Goal: Find specific page/section: Find specific page/section

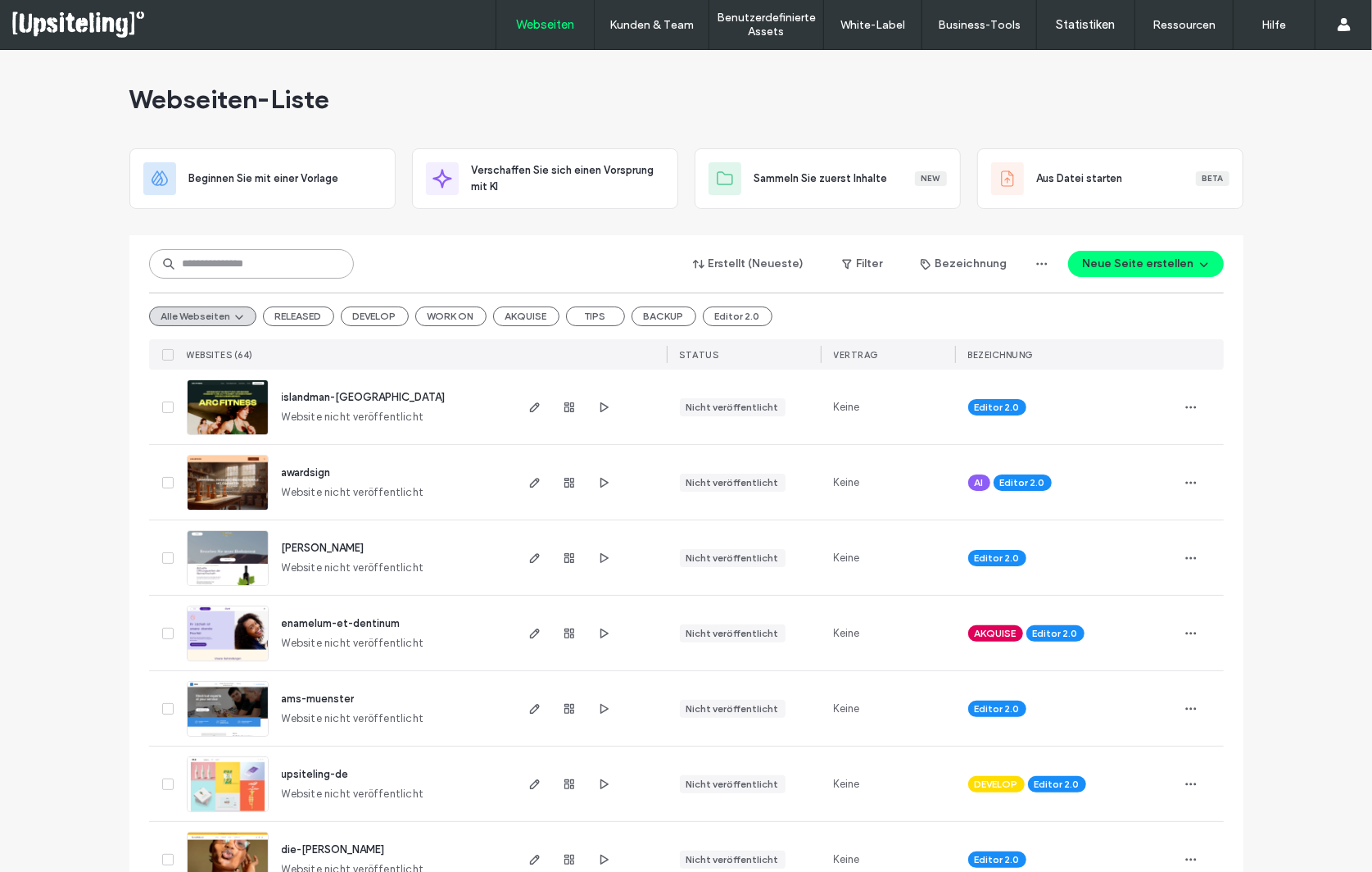
click at [267, 261] on input at bounding box center [251, 264] width 204 height 30
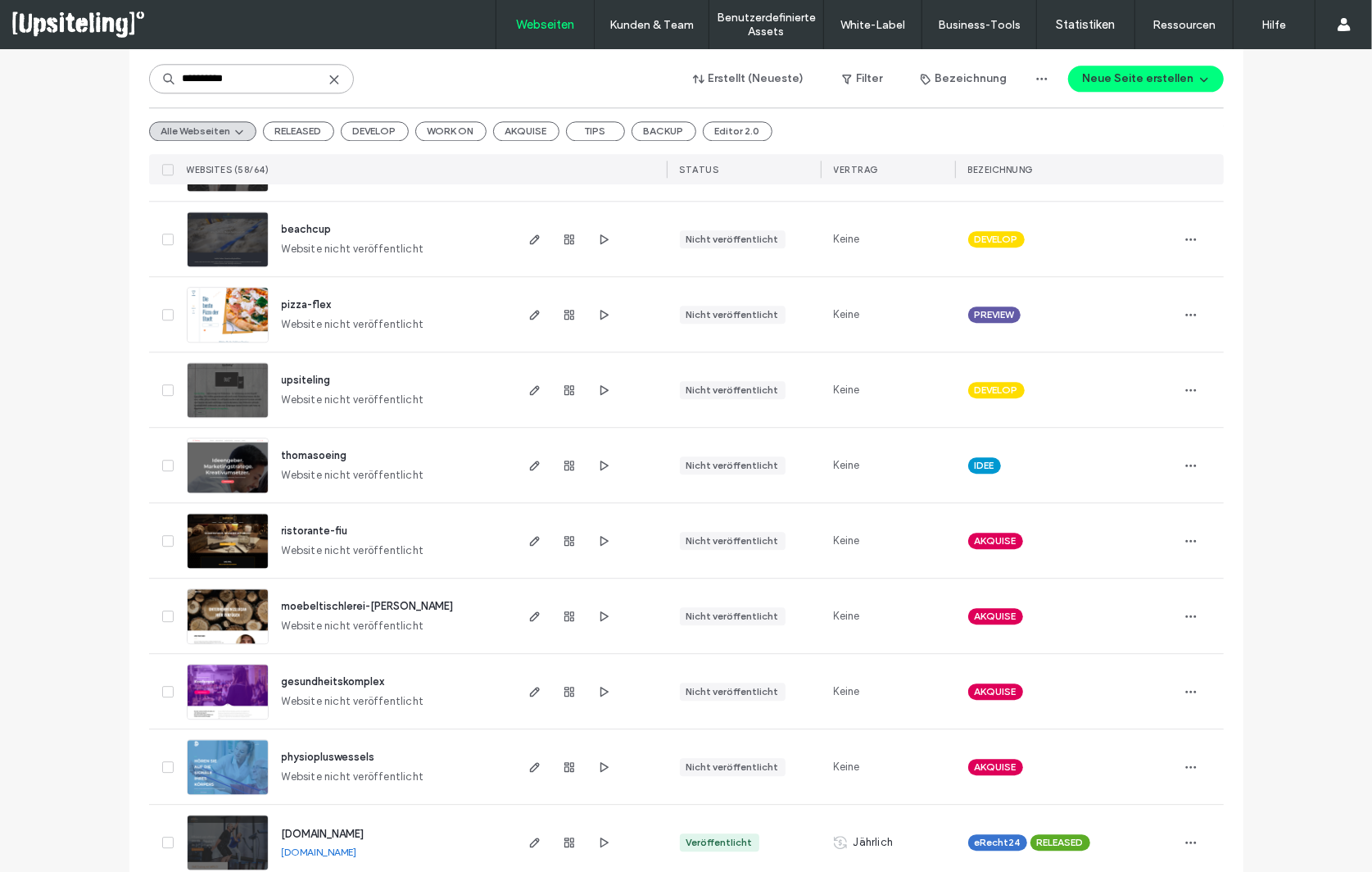
scroll to position [2940, 0]
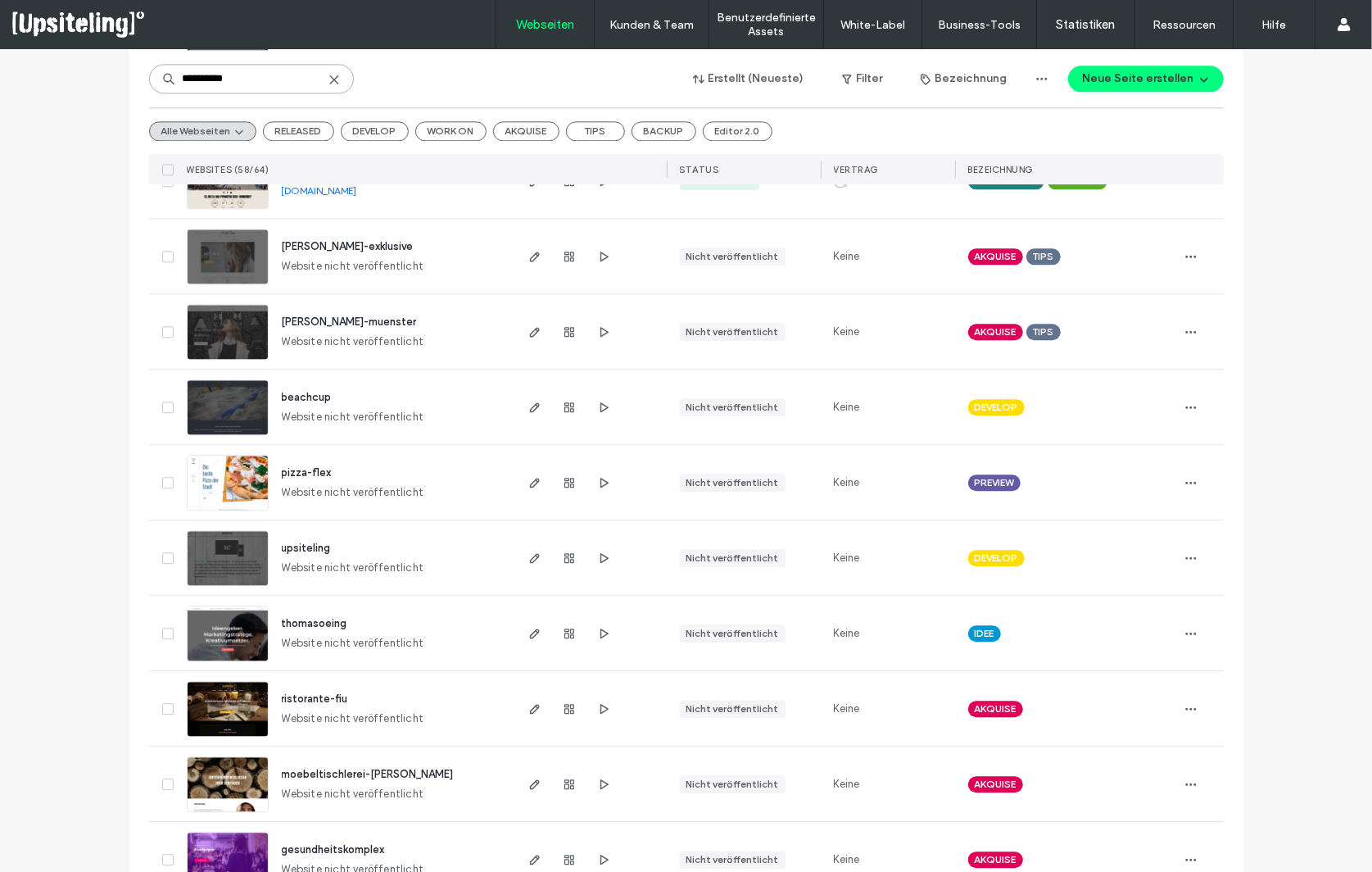
type input "**********"
click at [237, 572] on img at bounding box center [227, 586] width 80 height 112
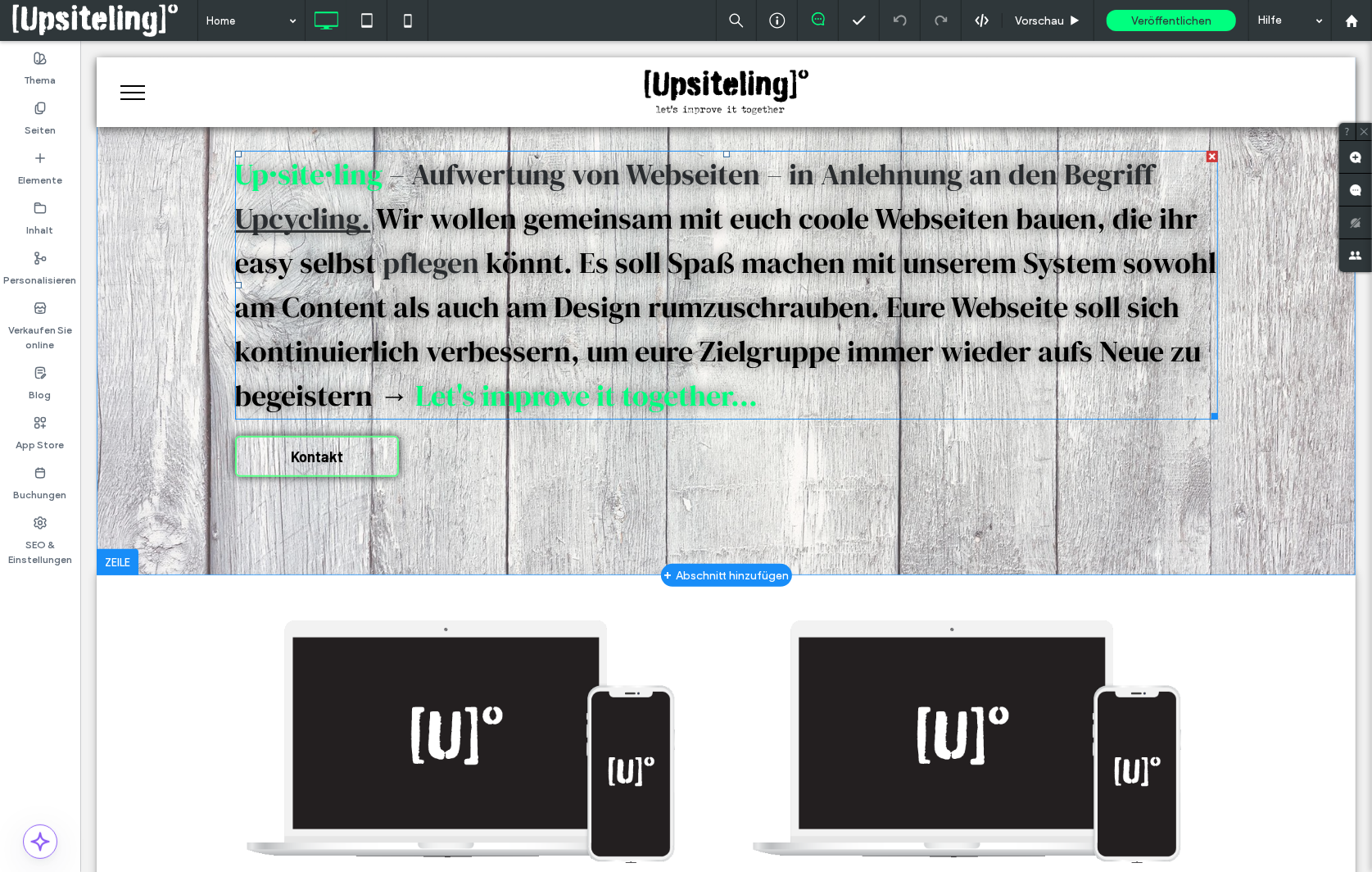
scroll to position [462, 0]
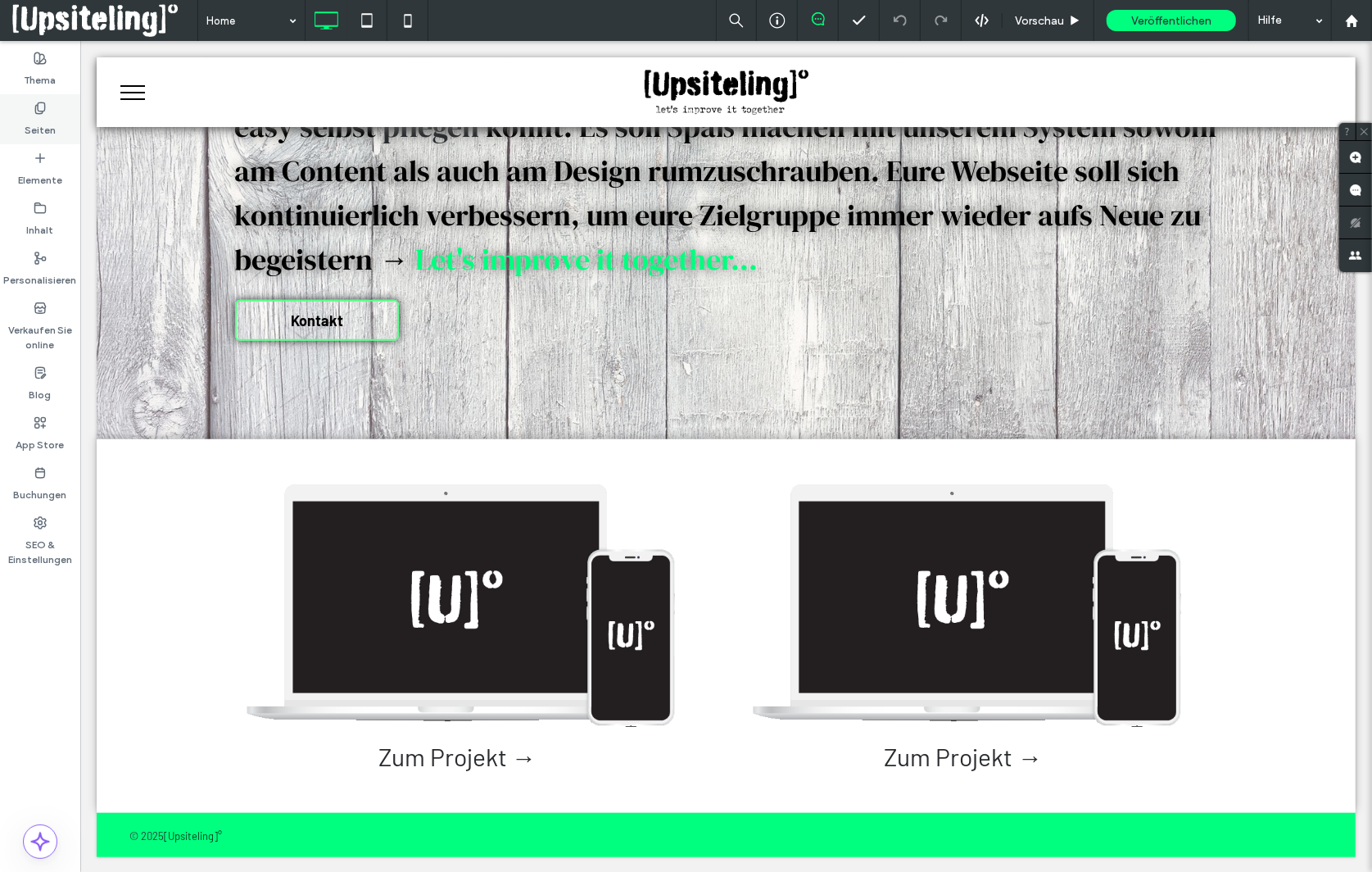
click at [55, 119] on div "Seiten" at bounding box center [40, 119] width 80 height 50
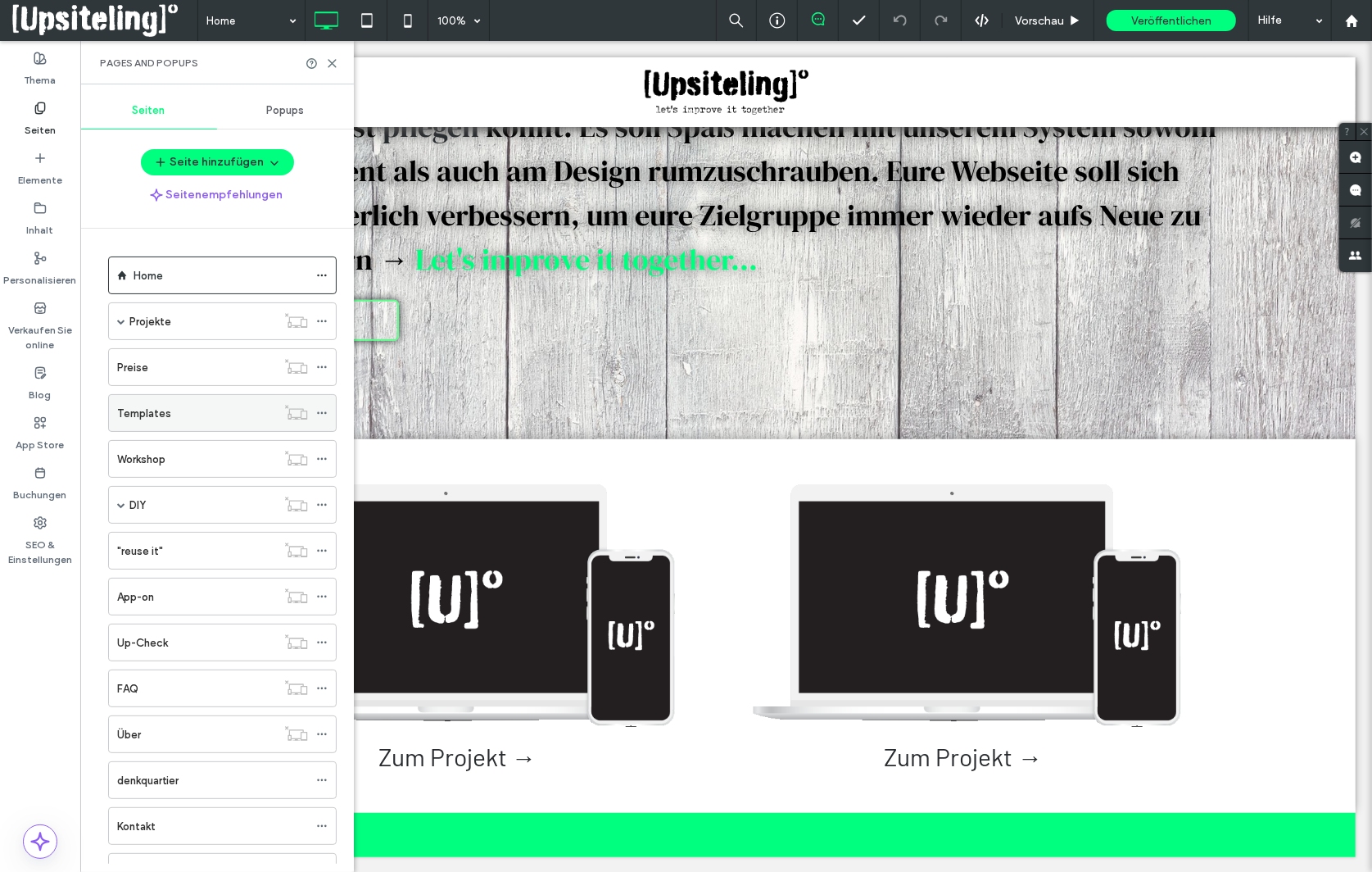
click at [228, 413] on div "Templates" at bounding box center [197, 414] width 158 height 17
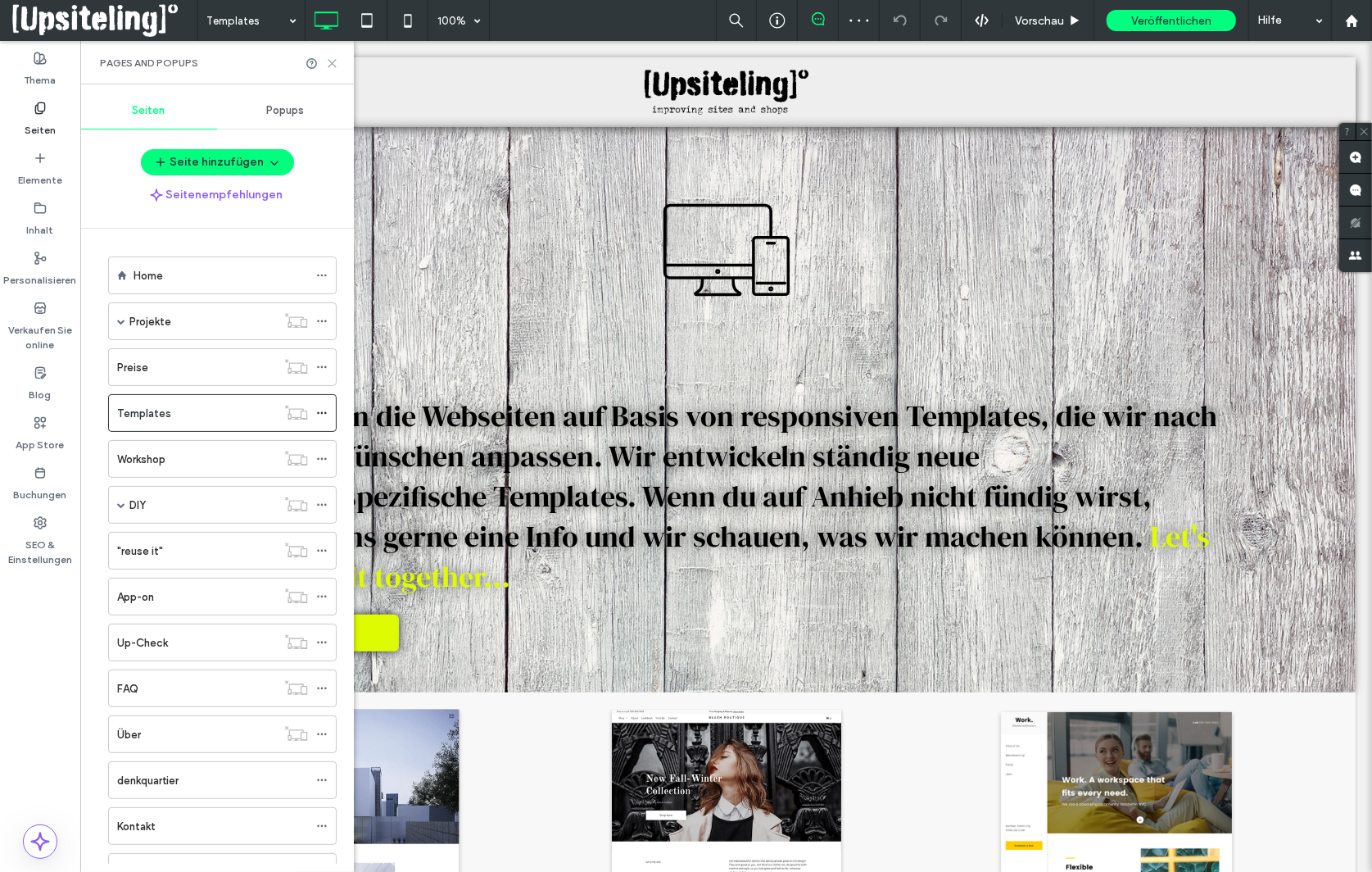
click at [327, 65] on icon at bounding box center [331, 63] width 12 height 12
